Goal: Information Seeking & Learning: Learn about a topic

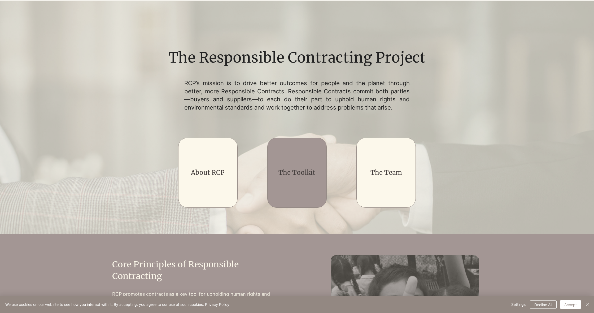
scroll to position [48, 0]
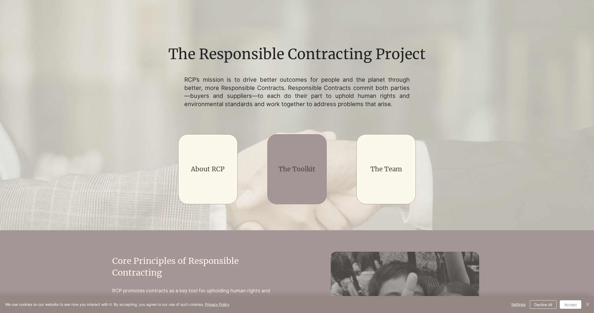
click at [302, 173] on link "The Toolkit" at bounding box center [297, 169] width 37 height 8
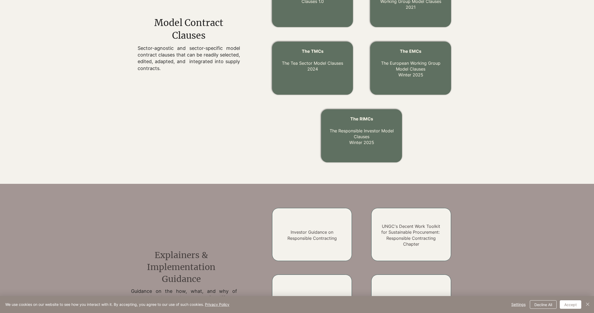
scroll to position [225, 0]
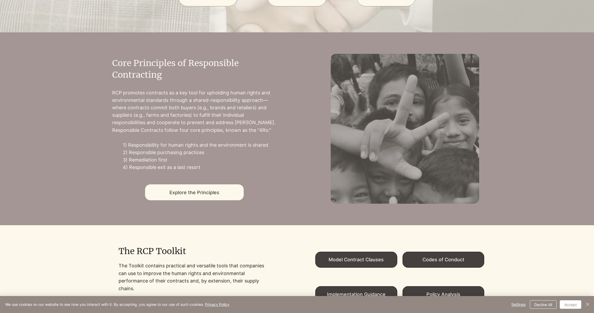
scroll to position [246, 0]
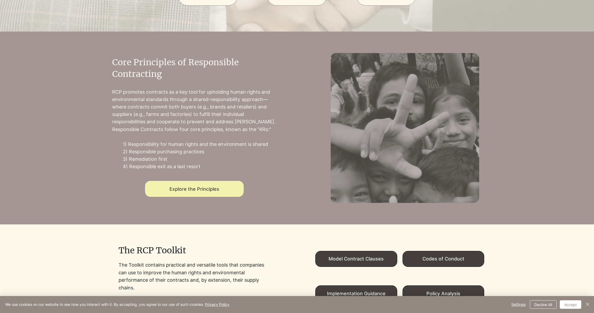
click at [192, 192] on span "Explore the Principles" at bounding box center [195, 189] width 50 height 6
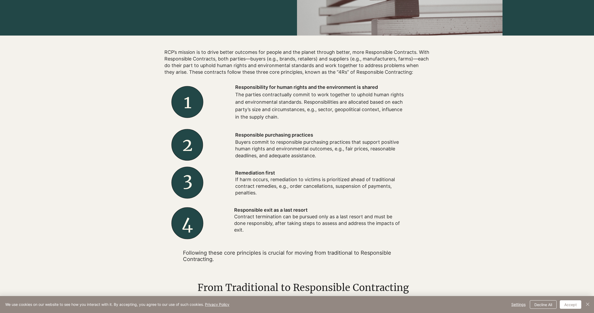
scroll to position [145, 0]
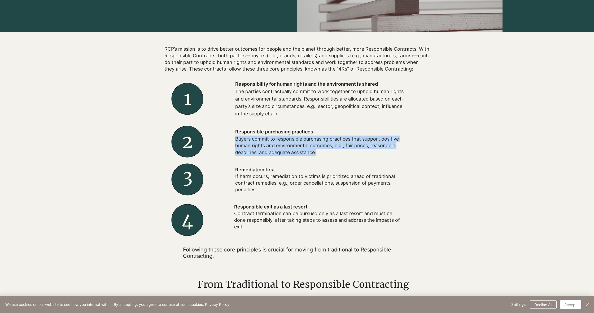
drag, startPoint x: 236, startPoint y: 143, endPoint x: 320, endPoint y: 157, distance: 85.0
click at [320, 156] on p "Buyers commit to responsible purchasing practices that support positive human r…" at bounding box center [320, 146] width 170 height 20
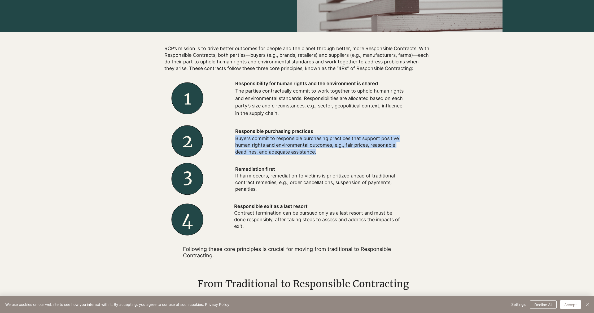
copy p "Buyers commit to responsible purchasing practices that support positive human r…"
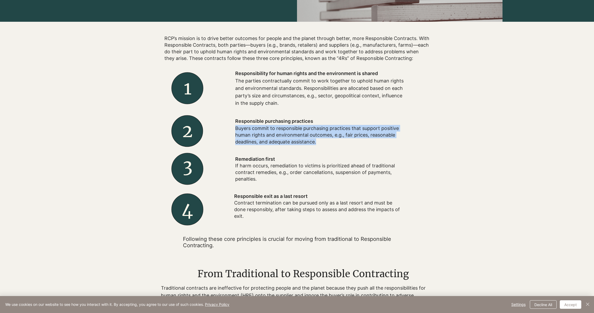
scroll to position [171, 0]
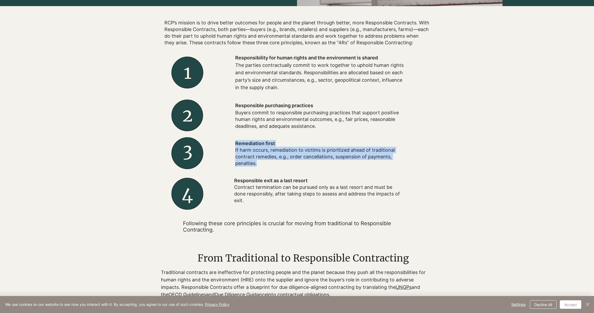
drag, startPoint x: 236, startPoint y: 148, endPoint x: 270, endPoint y: 170, distance: 40.6
click at [270, 167] on div "Remediation first If harm occurs, remediation to victims is prioritized ahead o…" at bounding box center [320, 153] width 170 height 27
copy div "Remediation first If harm occurs, remediation to victims is prioritized ahead o…"
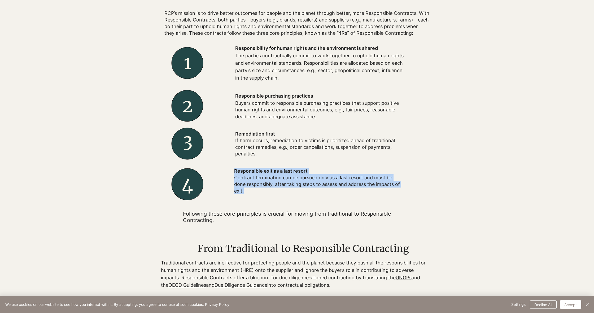
drag, startPoint x: 235, startPoint y: 176, endPoint x: 257, endPoint y: 194, distance: 28.5
click at [257, 194] on div "Responsible exit as a last resort Contract termination can be pursued only as a…" at bounding box center [319, 181] width 170 height 27
copy div "Responsible exit as a last resort Contract termination can be pursued only as a…"
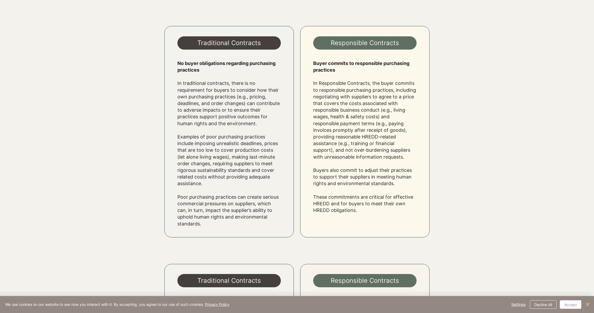
scroll to position [708, 0]
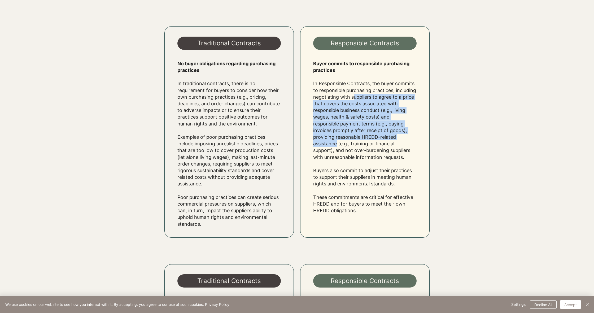
drag, startPoint x: 353, startPoint y: 98, endPoint x: 337, endPoint y: 145, distance: 49.3
click at [337, 145] on p "In Responsible Contracts, the buyer commits to responsible purchasing practices…" at bounding box center [364, 120] width 103 height 80
copy p "uppliers to agree to a price that covers the costs associated with responsible …"
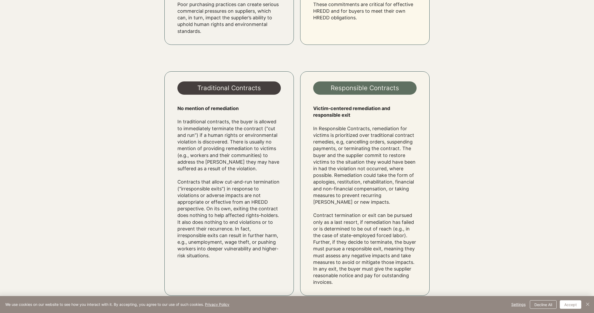
scroll to position [906, 0]
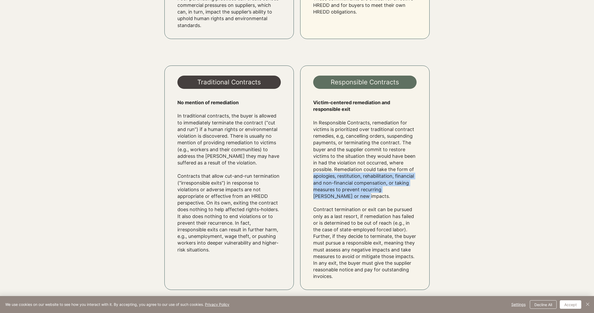
drag, startPoint x: 314, startPoint y: 171, endPoint x: 337, endPoint y: 189, distance: 29.1
click at [337, 189] on p "In Responsible Contracts, remediation for victims is prioritized over tradition…" at bounding box center [364, 159] width 103 height 80
copy p "apologies, restitution, rehabilitation, financial and non-financial compensatio…"
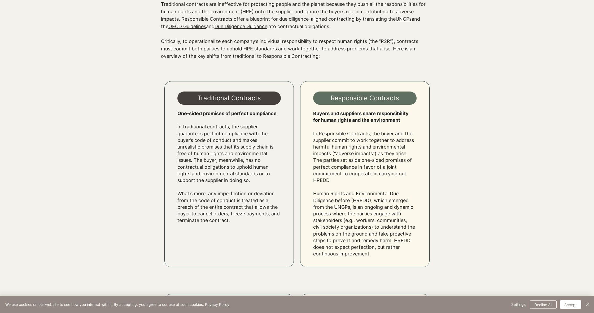
scroll to position [436, 0]
